Goal: Transaction & Acquisition: Book appointment/travel/reservation

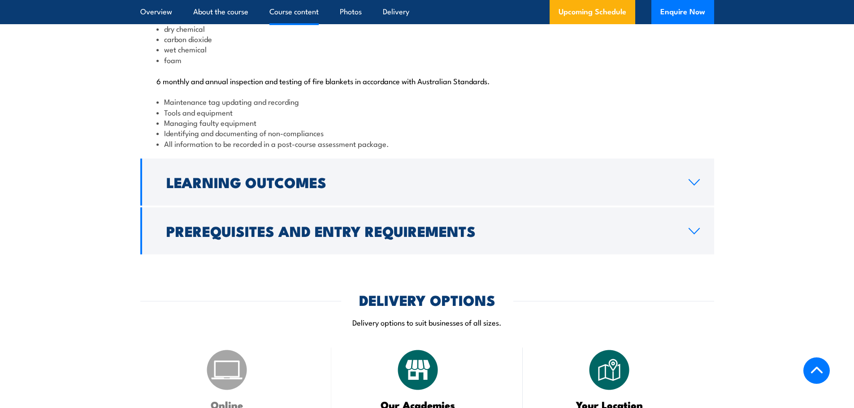
scroll to position [986, 0]
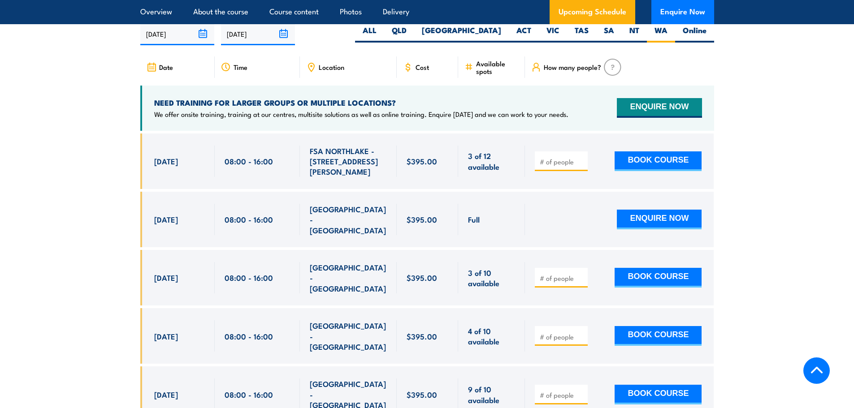
scroll to position [1664, 0]
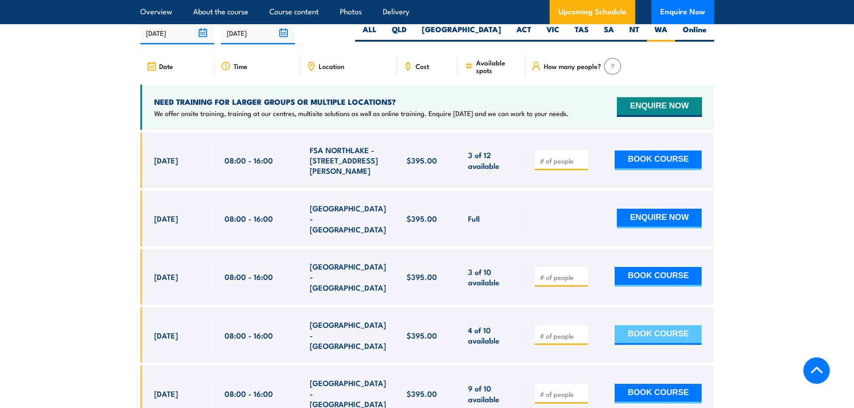
click at [664, 325] on button "BOOK COURSE" at bounding box center [657, 335] width 87 height 20
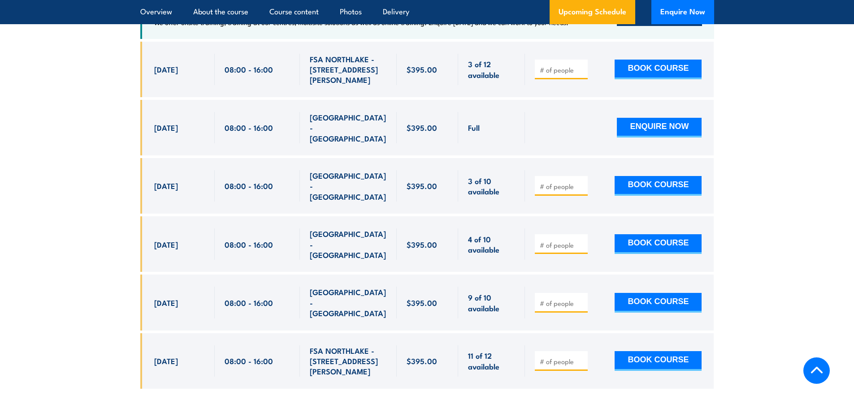
scroll to position [1799, 0]
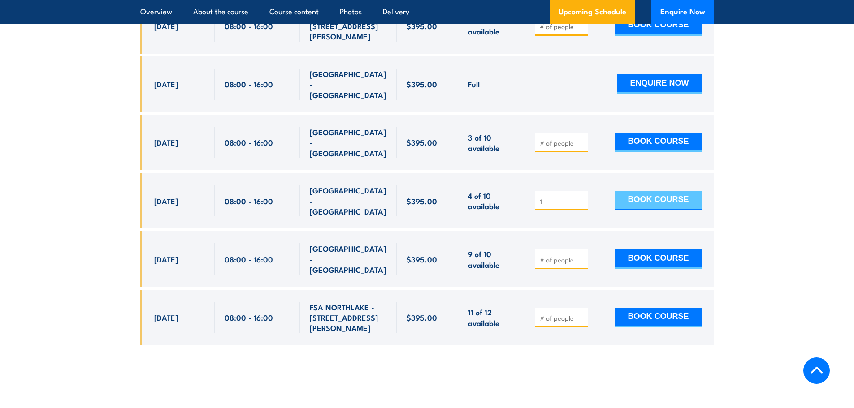
type input "1"
click at [652, 191] on button "BOOK COURSE" at bounding box center [657, 201] width 87 height 20
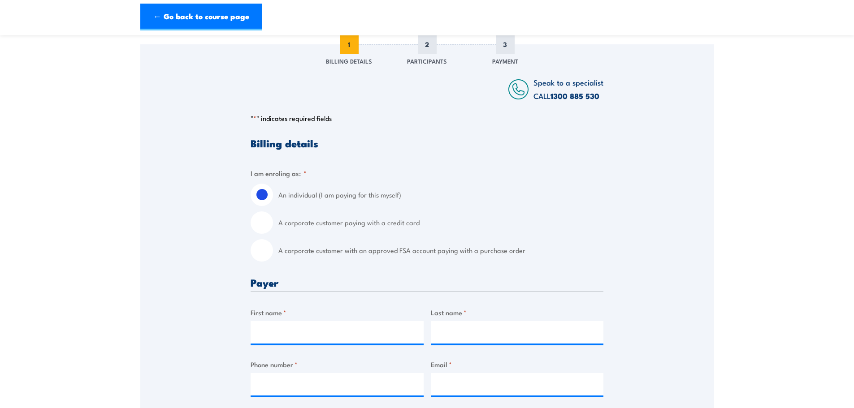
scroll to position [134, 0]
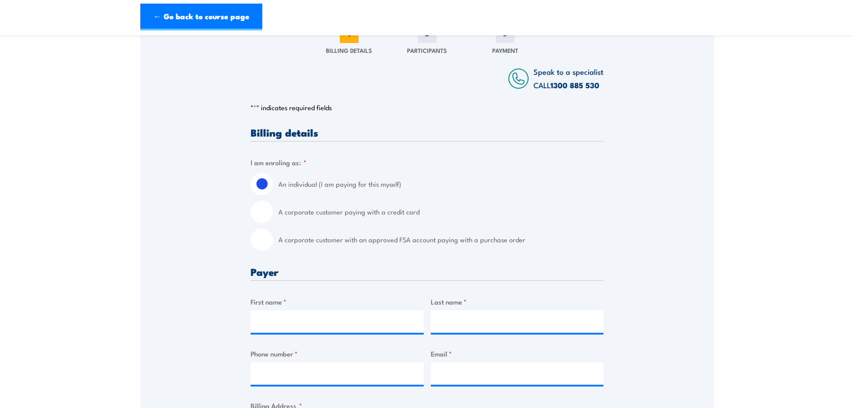
click at [261, 210] on input "A corporate customer paying with a credit card" at bounding box center [261, 212] width 22 height 22
radio input "true"
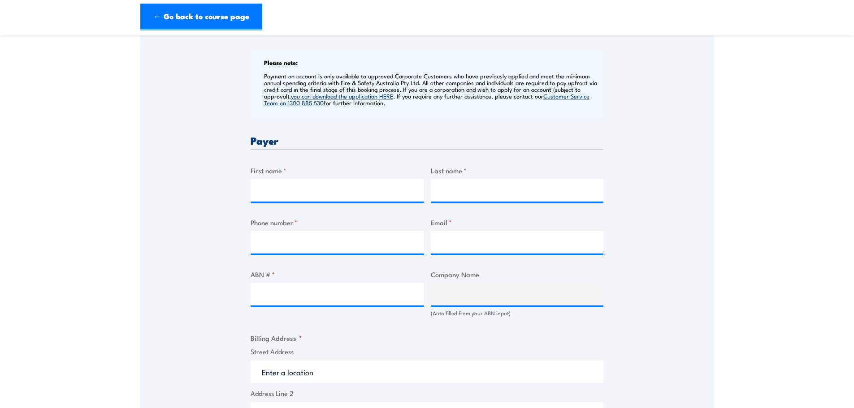
scroll to position [358, 0]
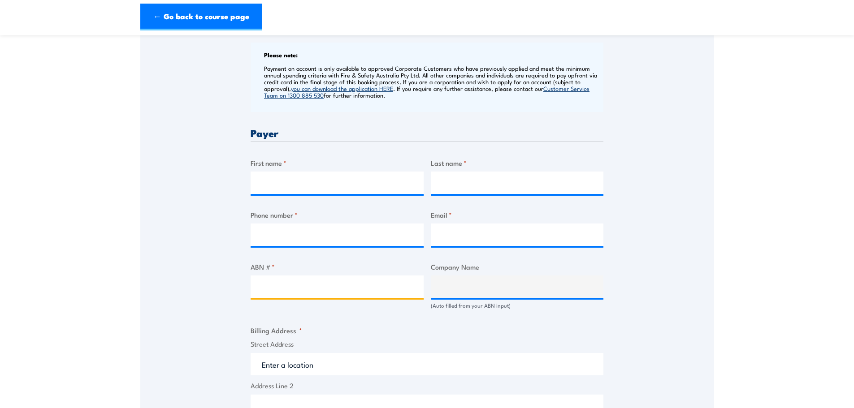
click at [266, 284] on input "ABN # *" at bounding box center [336, 287] width 173 height 22
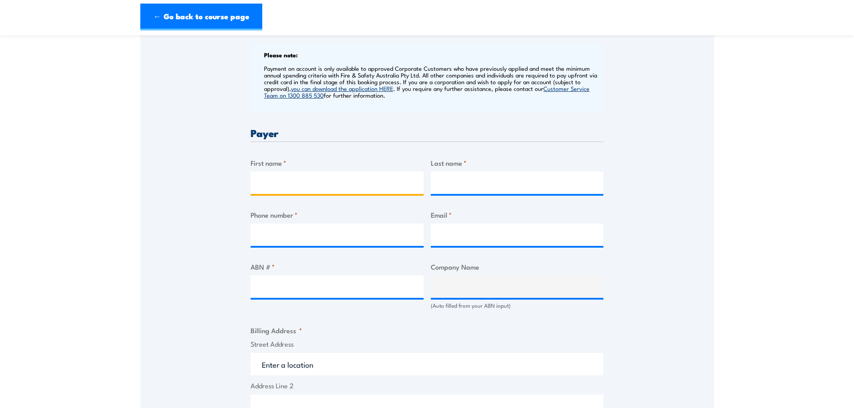
click at [289, 181] on input "First name *" at bounding box center [336, 183] width 173 height 22
type input "Sally"
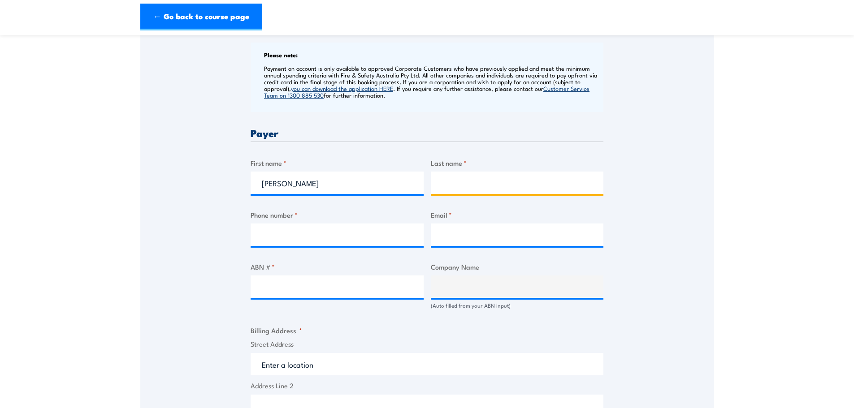
click at [444, 180] on input "Last name *" at bounding box center [517, 183] width 173 height 22
type input "Craig"
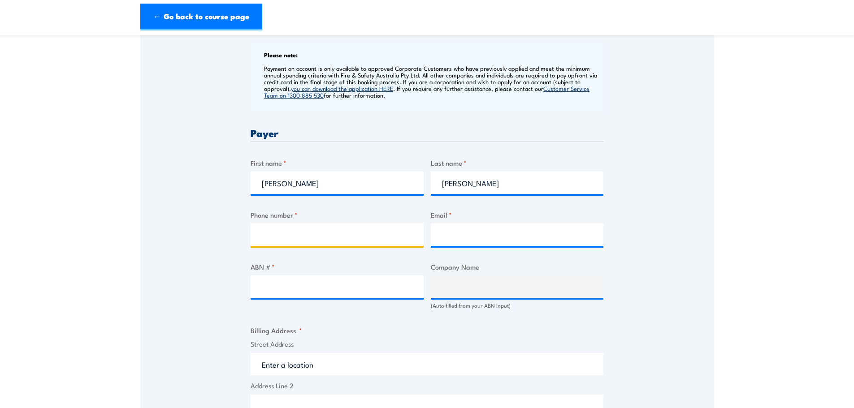
click at [302, 238] on input "Phone number *" at bounding box center [336, 235] width 173 height 22
type input "0429443591"
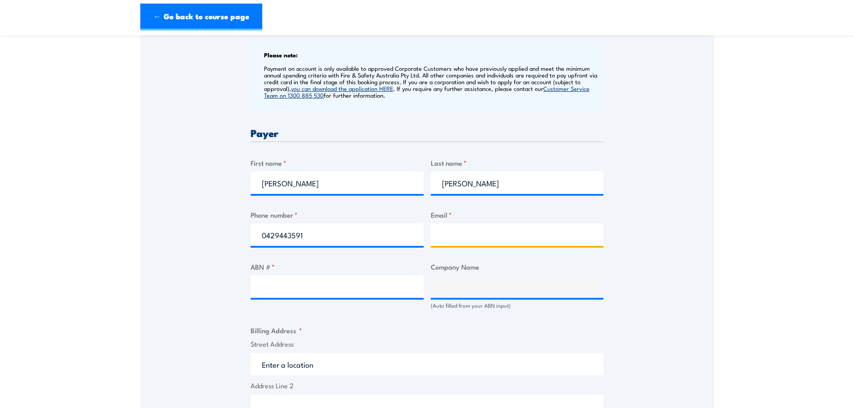
click at [442, 236] on input "Email *" at bounding box center [517, 235] width 173 height 22
click at [453, 236] on input "Email *" at bounding box center [517, 235] width 173 height 22
paste input "sallycraig@kennards.com.au"
type input "sallycraig@kennards.com.au"
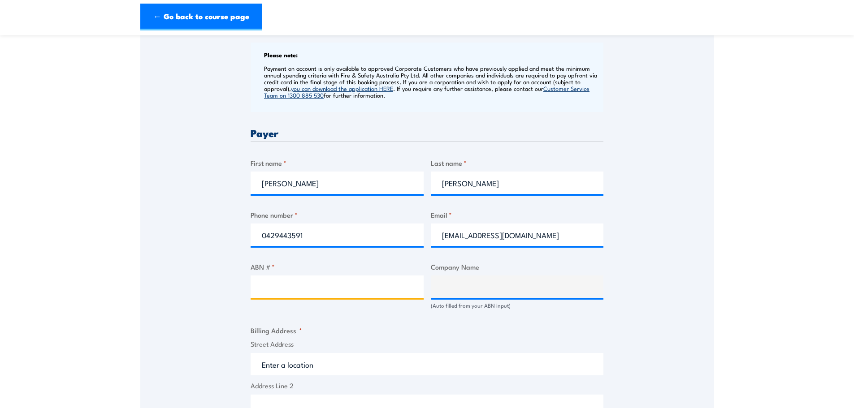
click at [285, 291] on input "ABN # *" at bounding box center [336, 287] width 173 height 22
type input "69001740727"
type input "KENNARDS HIRE PTY LIMITED"
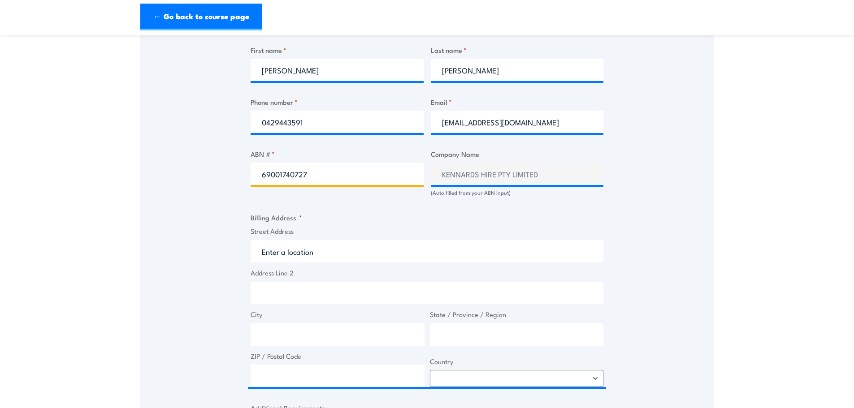
scroll to position [493, 0]
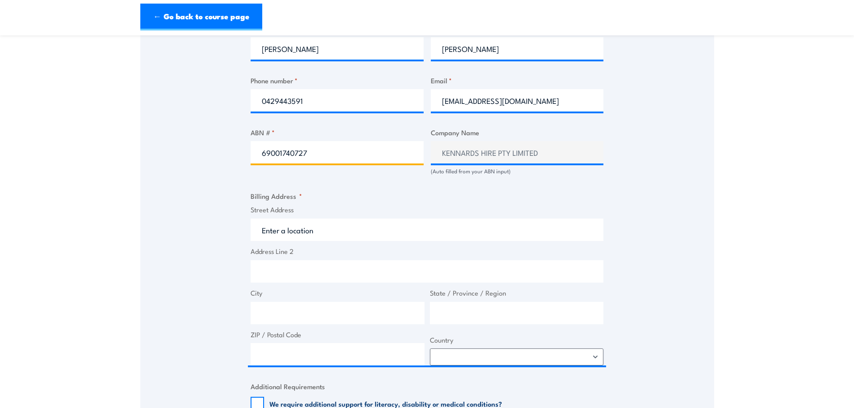
type input "69001740727"
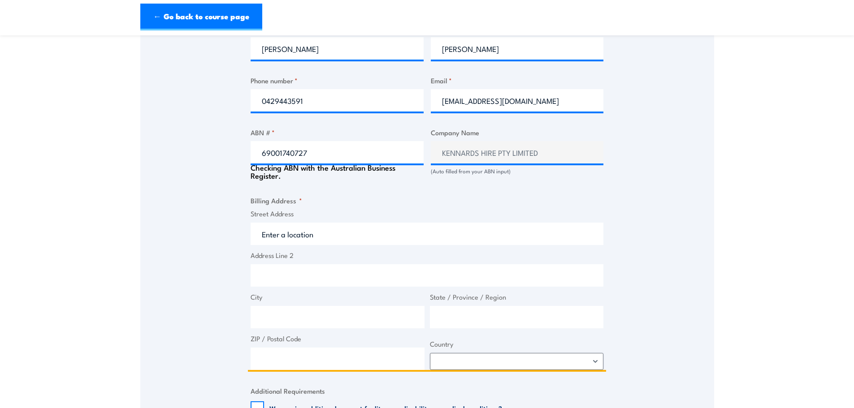
click at [280, 232] on input "Street Address" at bounding box center [426, 234] width 353 height 22
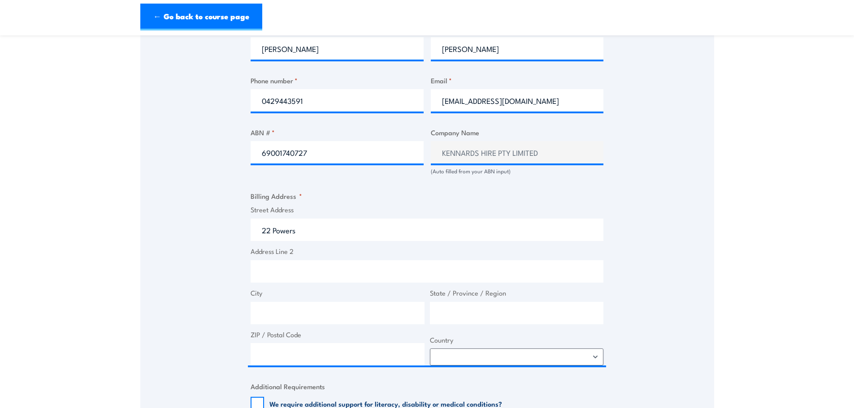
type input "22 Powers Road, Seven Hills NSW, Australia"
type input "22 Powers Rd"
type input "Seven Hills"
type input "New South Wales"
type input "2147"
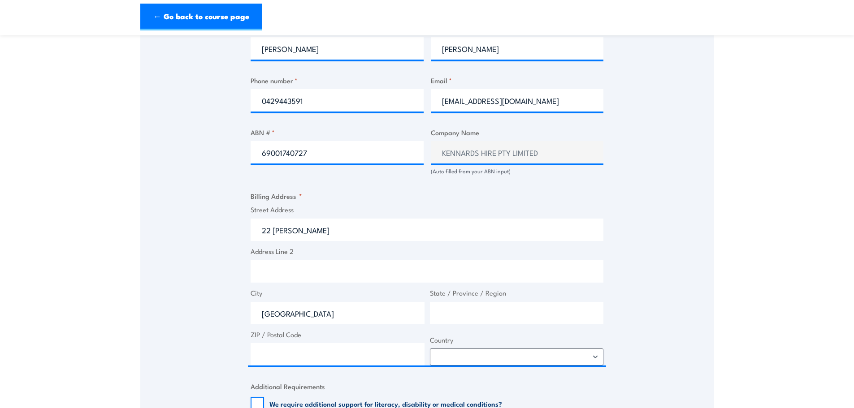
select select "Australia"
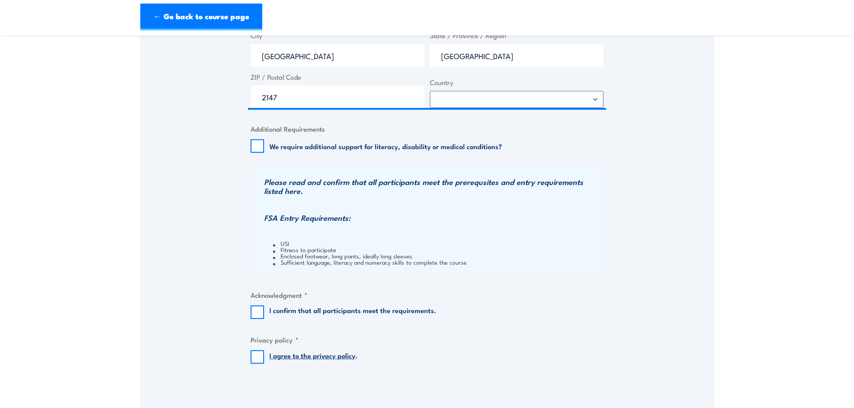
scroll to position [762, 0]
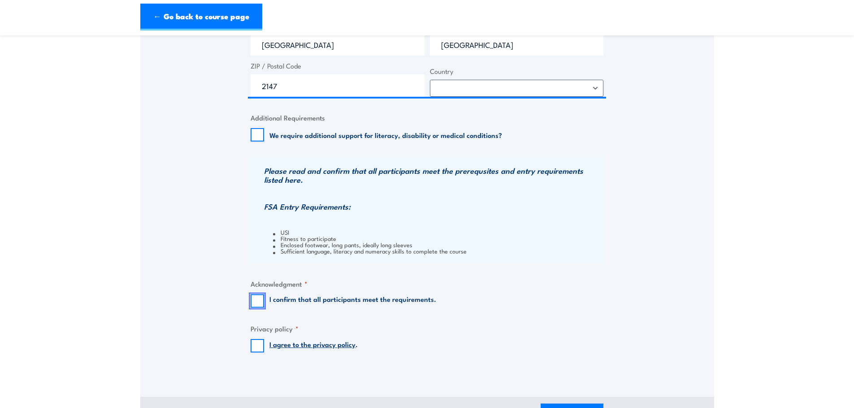
click at [257, 302] on input "I confirm that all participants meet the requirements." at bounding box center [256, 300] width 13 height 13
checkbox input "true"
click at [256, 347] on input "I agree to the privacy policy ." at bounding box center [256, 345] width 13 height 13
checkbox input "true"
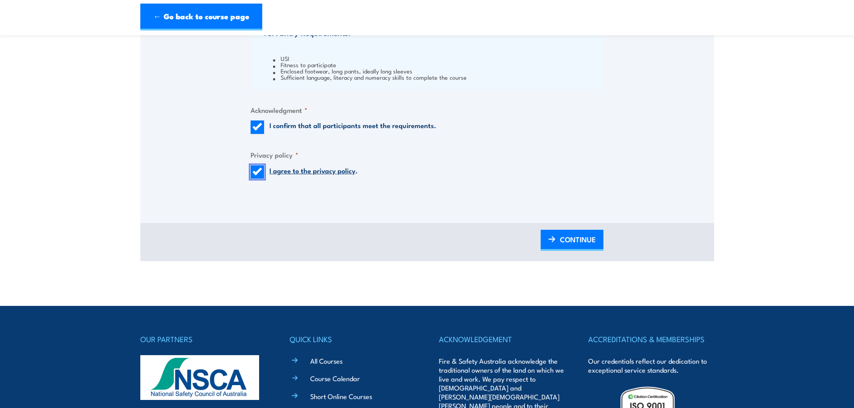
scroll to position [941, 0]
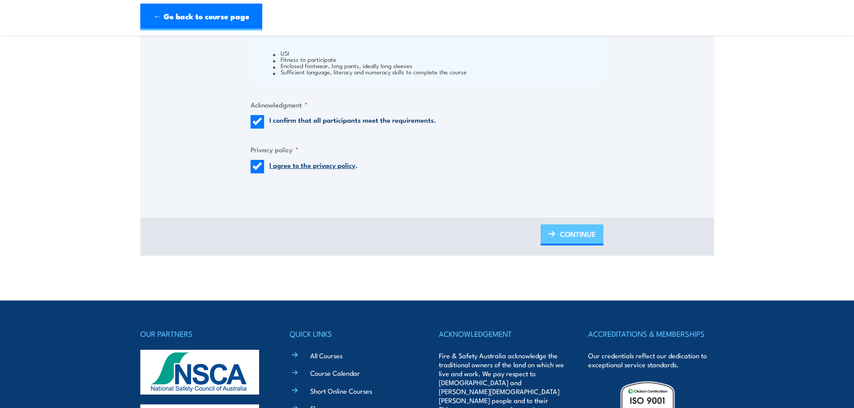
click at [570, 237] on span "CONTINUE" at bounding box center [578, 234] width 36 height 24
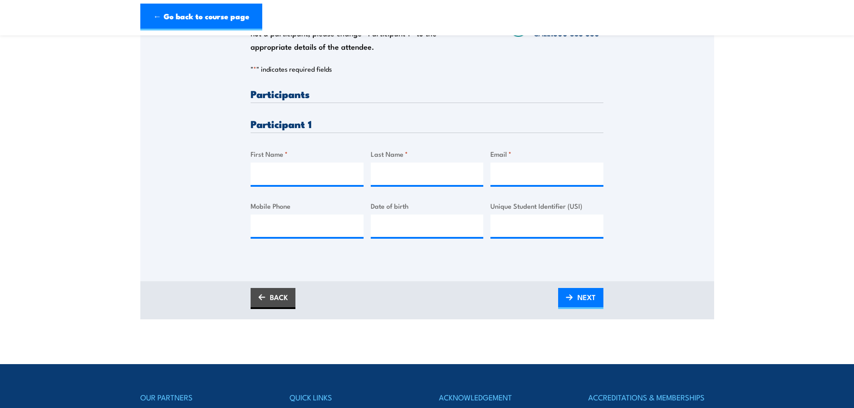
scroll to position [179, 0]
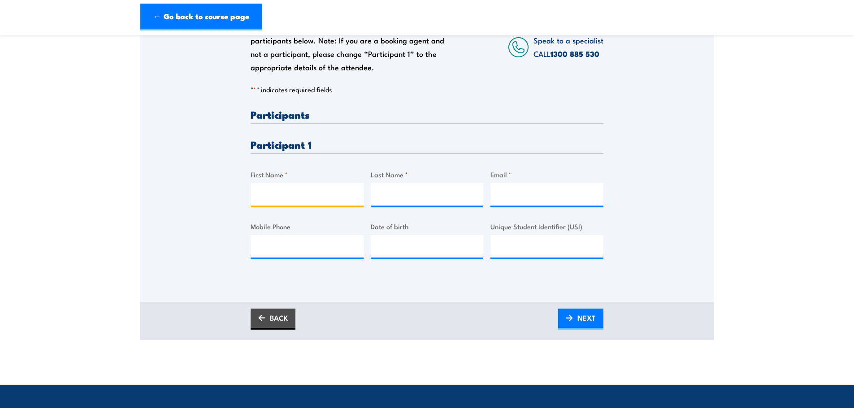
click at [275, 199] on input "First Name *" at bounding box center [306, 194] width 113 height 22
type input "William"
click at [388, 196] on input "Last Name *" at bounding box center [427, 194] width 113 height 22
type input "Culllen"
click at [506, 198] on input "Email *" at bounding box center [546, 194] width 113 height 22
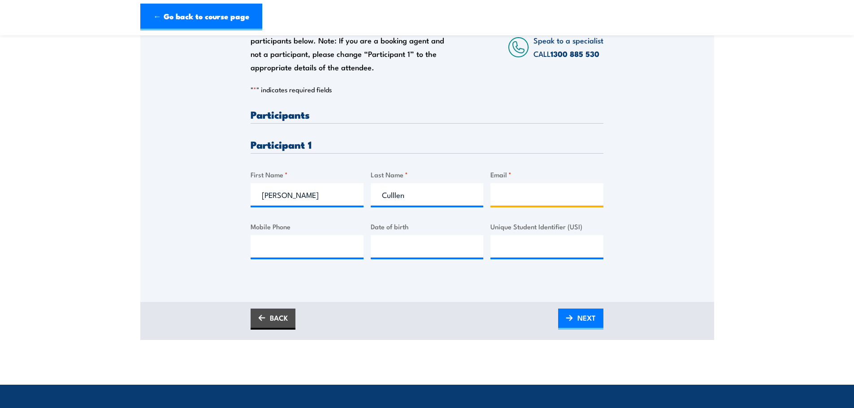
paste input "WilliamCullen@kennards.com.au"
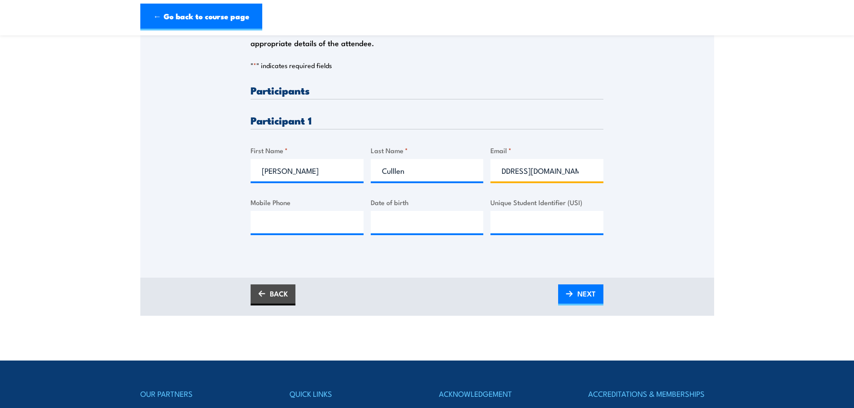
scroll to position [224, 0]
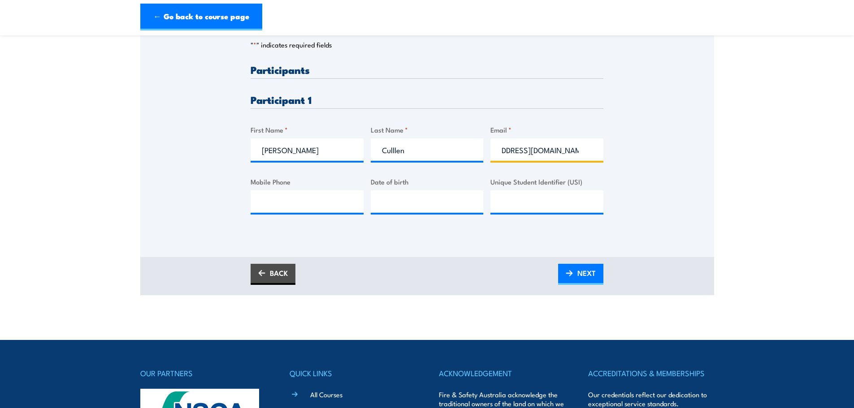
type input "WilliamCullen@kennards.com.au"
click at [518, 200] on input "Unique Student Identifier (USI)" at bounding box center [546, 201] width 113 height 22
paste input "AARJSES8WW"
type input "AARJSES8WW"
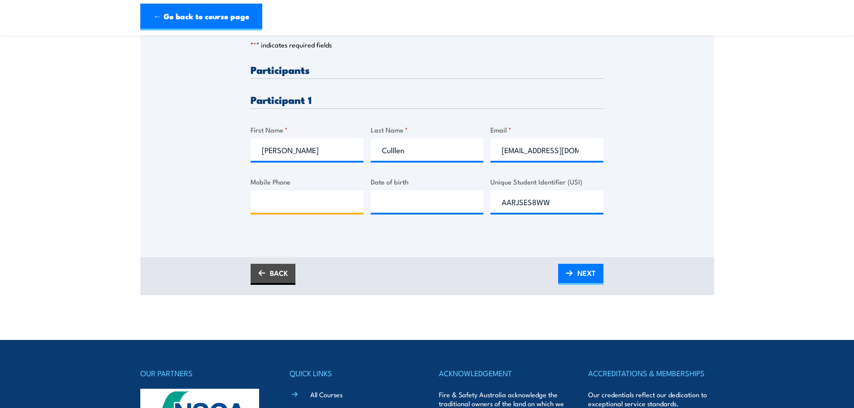
click at [275, 205] on input "Mobile Phone" at bounding box center [306, 201] width 113 height 22
paste input "0429 984 202"
type input "0429 984 202"
click at [399, 207] on input "__/__/____" at bounding box center [427, 201] width 113 height 22
paste input "20/01/1961"
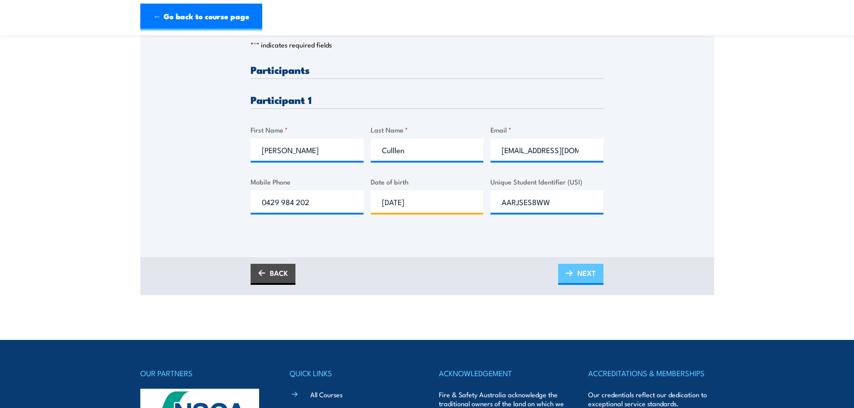
type input "20/01/1961"
click at [577, 279] on span "NEXT" at bounding box center [586, 273] width 18 height 24
click at [577, 279] on span "PLEASE WAIT..." at bounding box center [571, 273] width 50 height 24
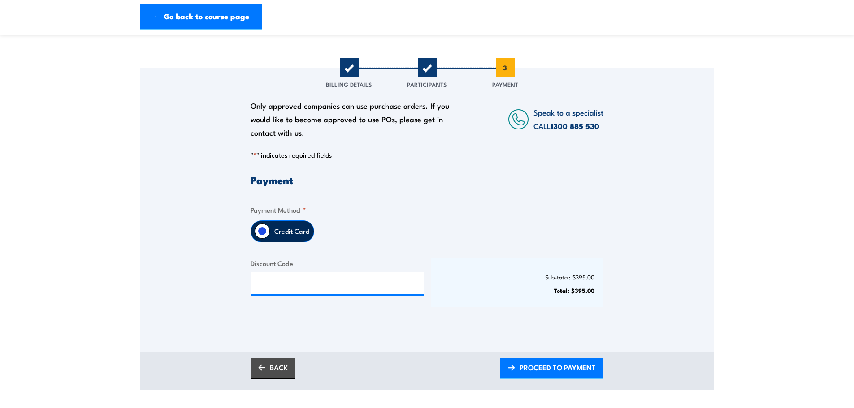
scroll to position [134, 0]
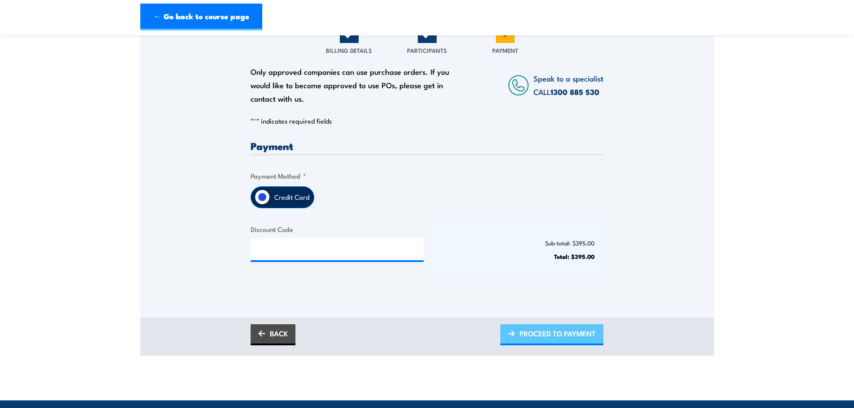
click at [551, 336] on span "PROCEED TO PAYMENT" at bounding box center [557, 334] width 76 height 24
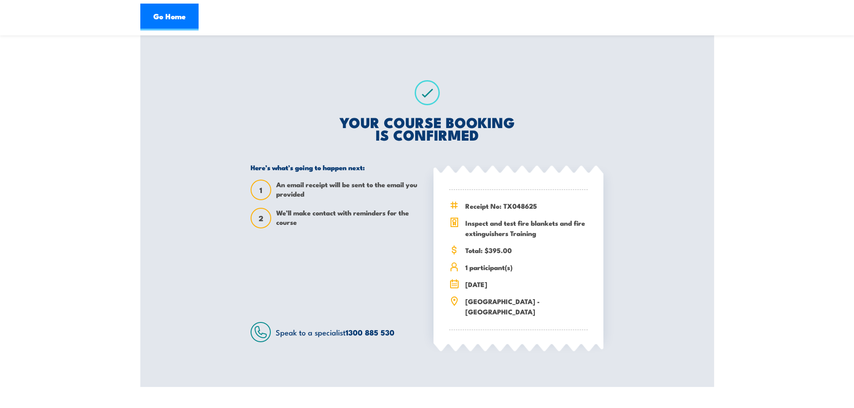
scroll to position [134, 0]
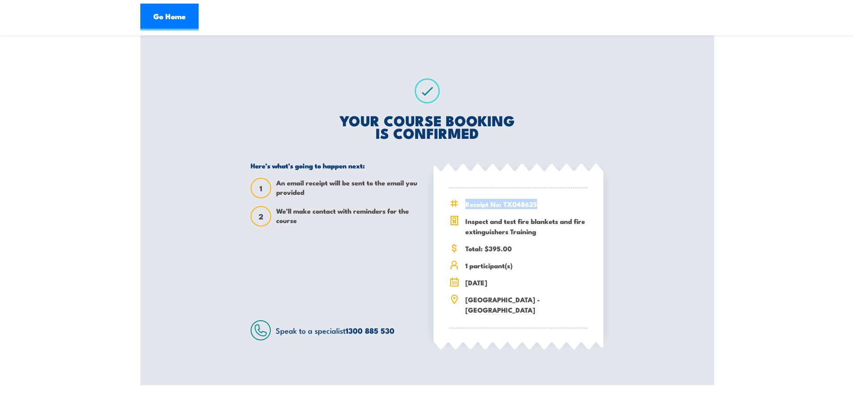
drag, startPoint x: 540, startPoint y: 203, endPoint x: 464, endPoint y: 203, distance: 75.7
click at [464, 203] on div "Receipt No: TX048625" at bounding box center [518, 204] width 138 height 10
copy span "Receipt No: TX048625"
